Goal: Use online tool/utility: Utilize a website feature to perform a specific function

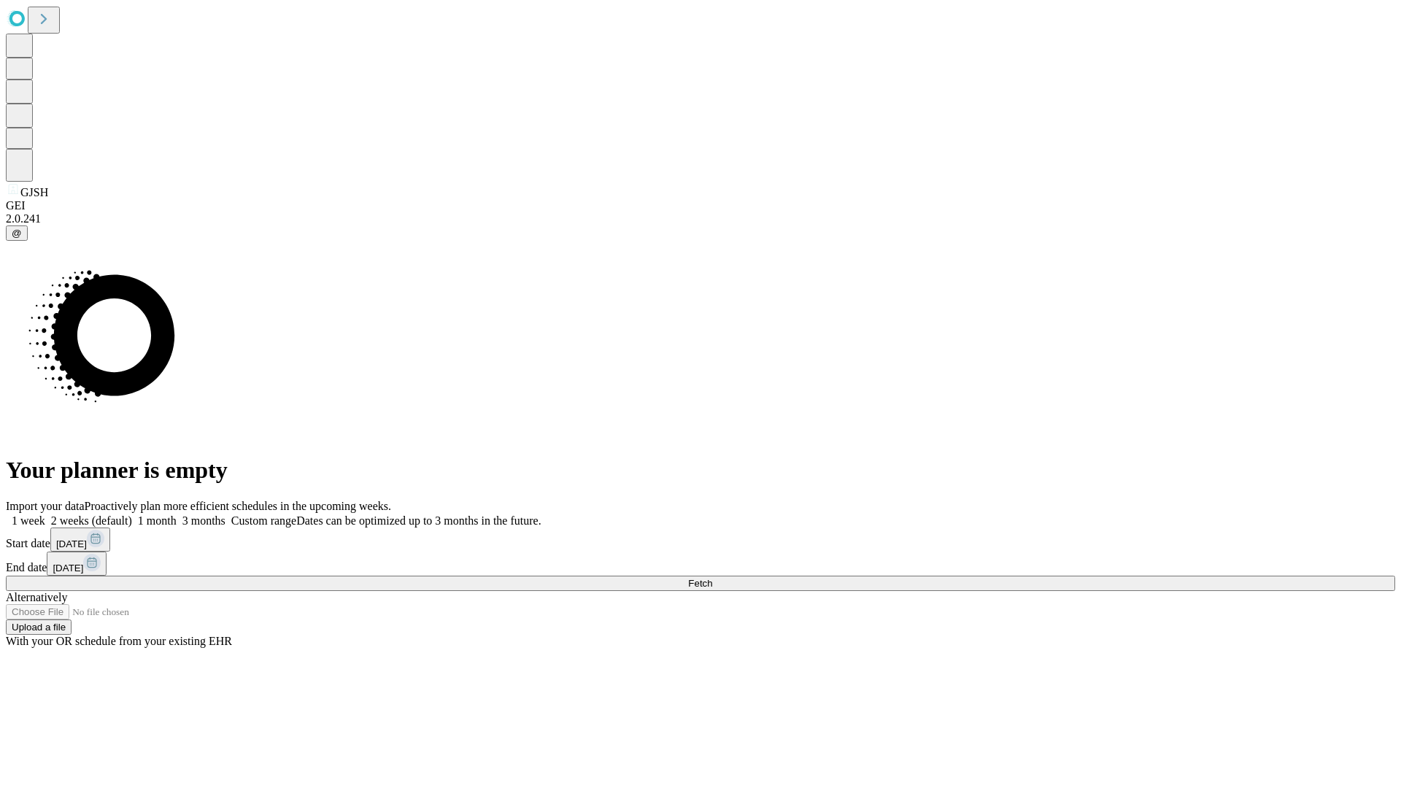
click at [712, 578] on span "Fetch" at bounding box center [700, 583] width 24 height 11
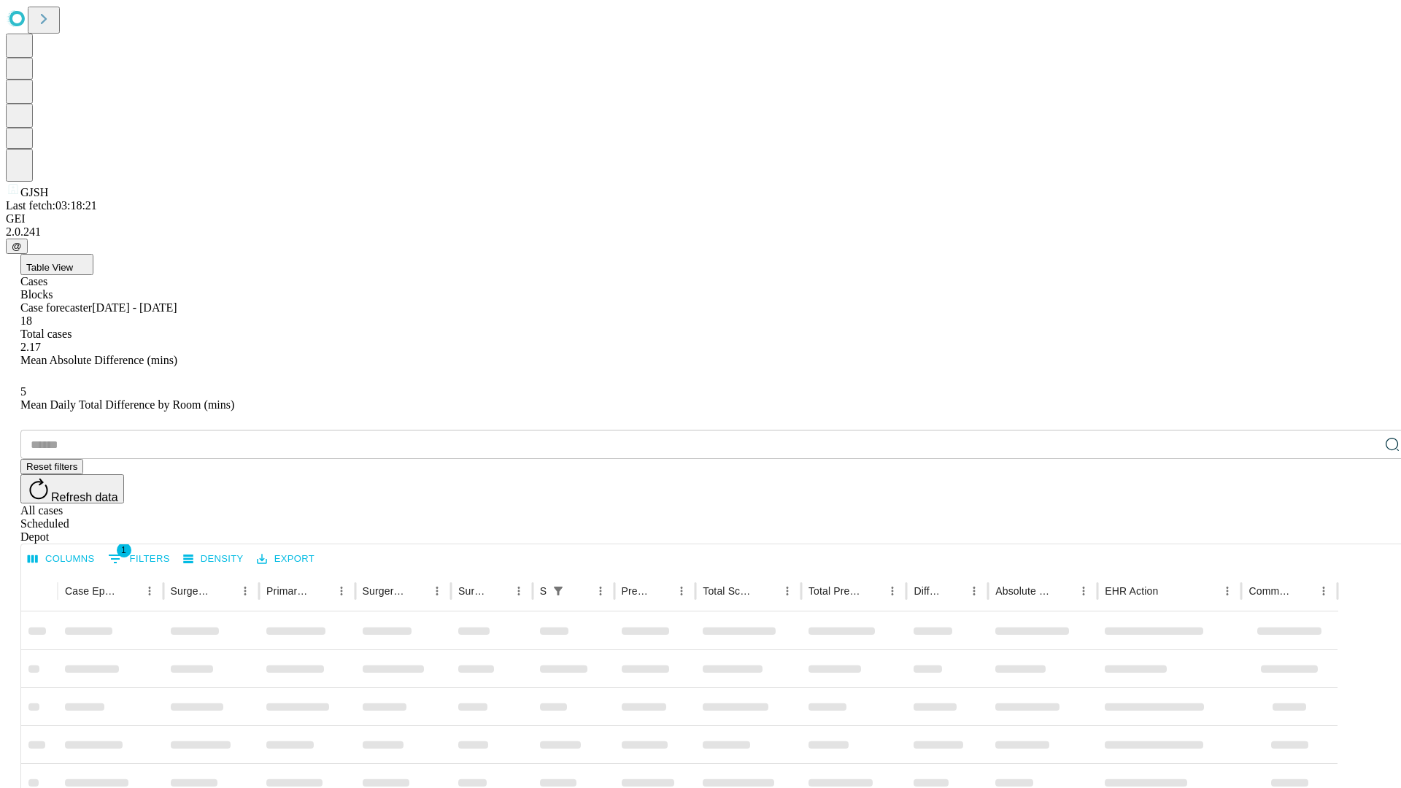
click at [73, 262] on span "Table View" at bounding box center [49, 267] width 47 height 11
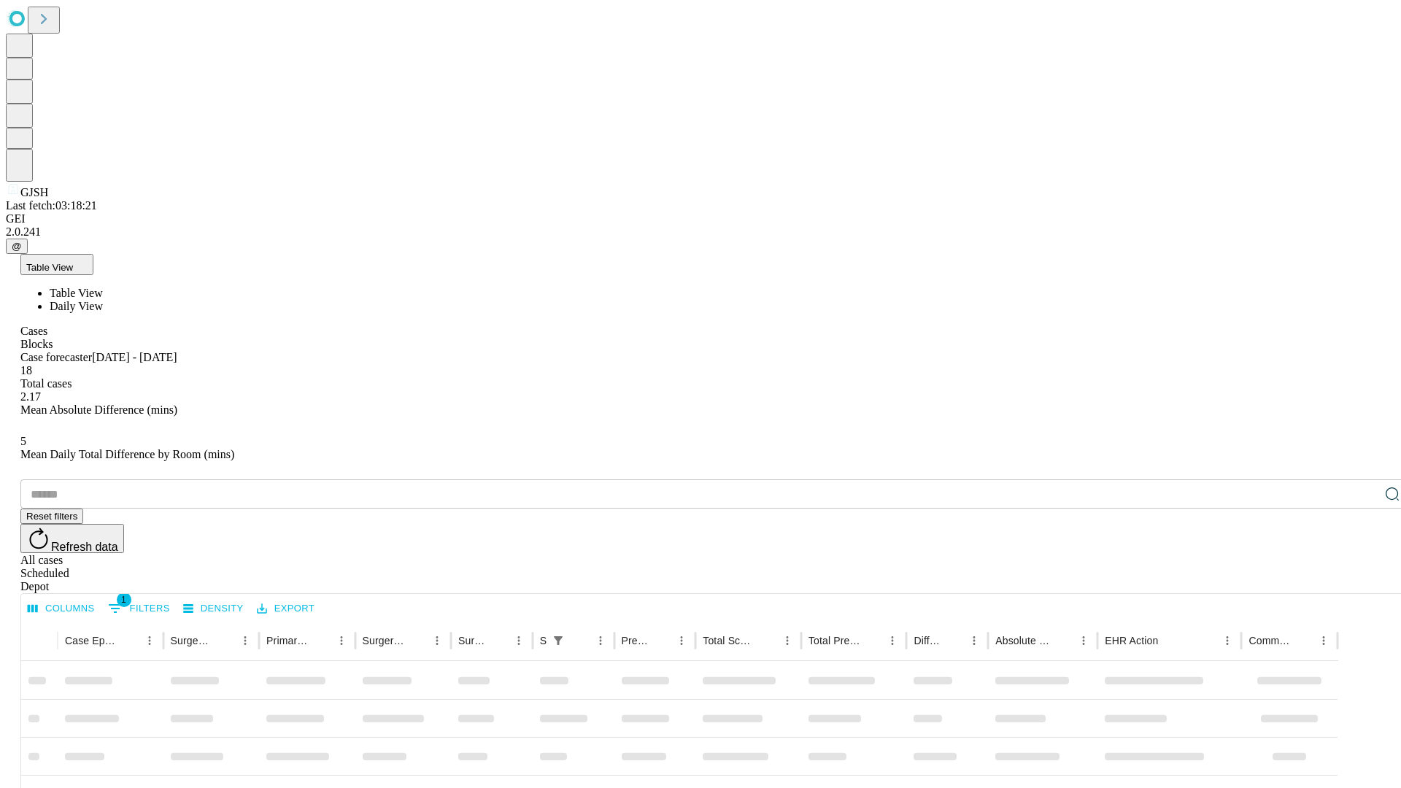
click at [103, 300] on span "Daily View" at bounding box center [76, 306] width 53 height 12
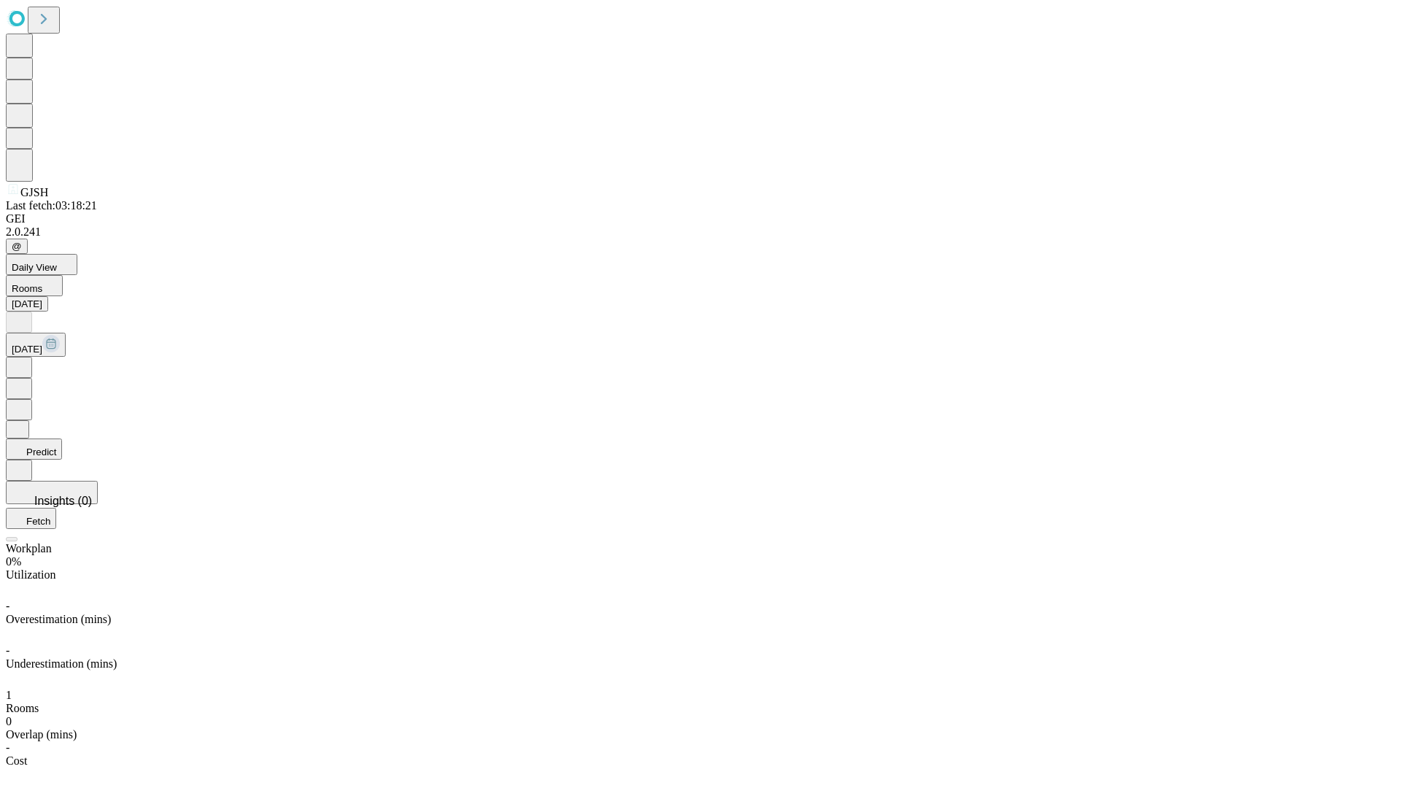
click at [62, 439] on button "Predict" at bounding box center [34, 449] width 56 height 21
